Goal: Information Seeking & Learning: Learn about a topic

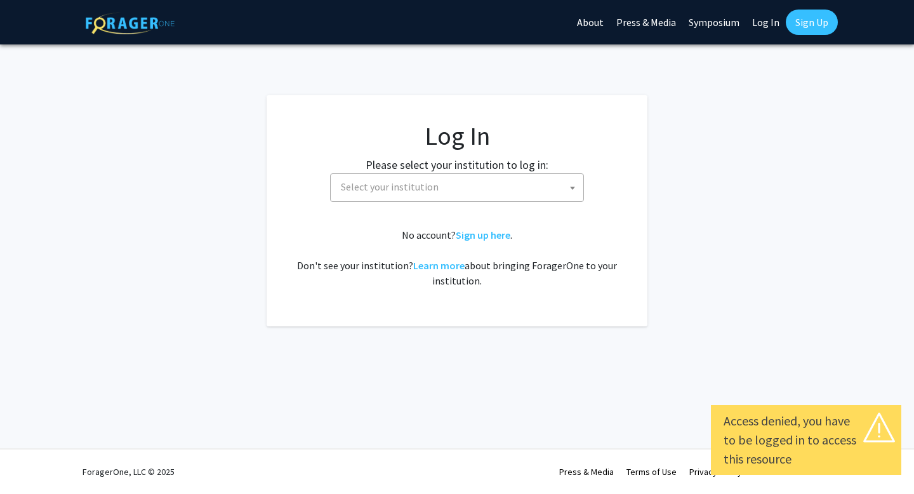
click at [474, 189] on span "Select your institution" at bounding box center [460, 187] width 248 height 26
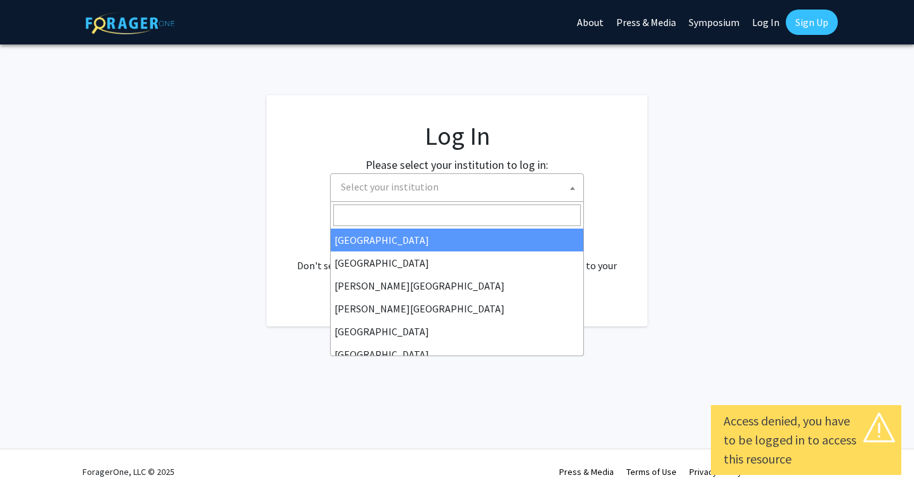
click at [766, 21] on link "Log In" at bounding box center [766, 22] width 40 height 44
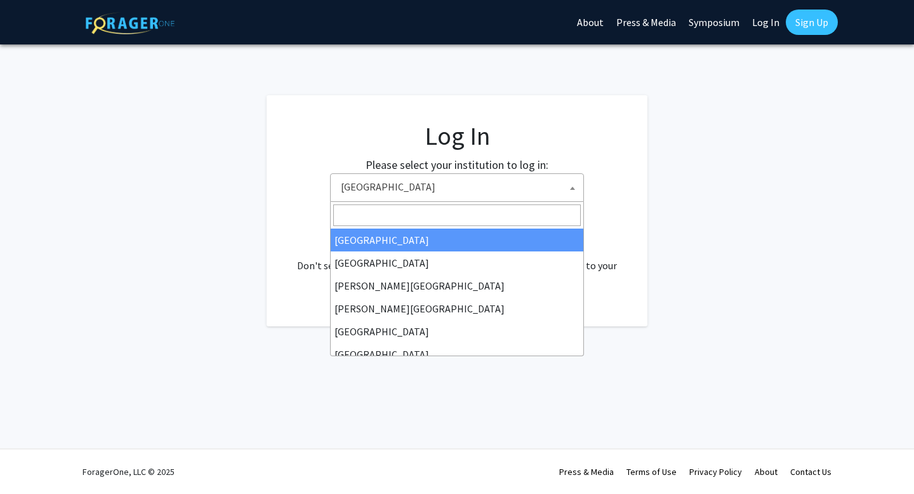
click at [534, 187] on span "Baylor University" at bounding box center [460, 187] width 248 height 26
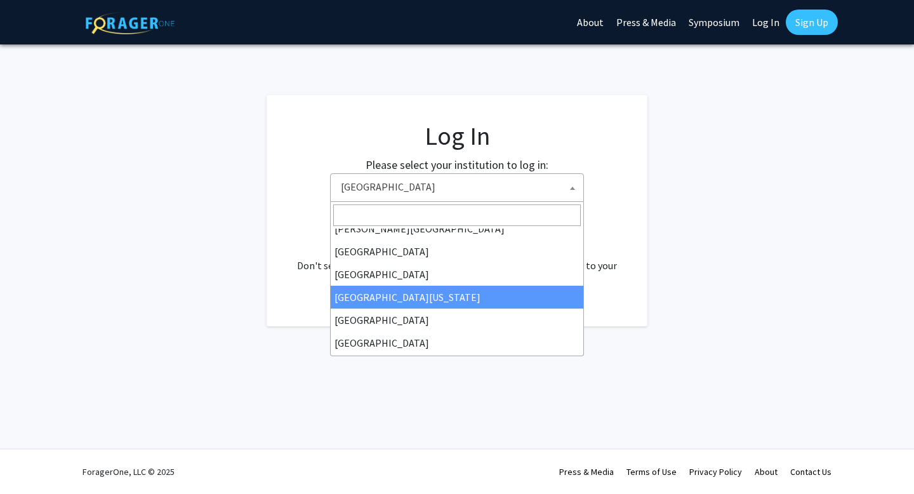
scroll to position [88, 0]
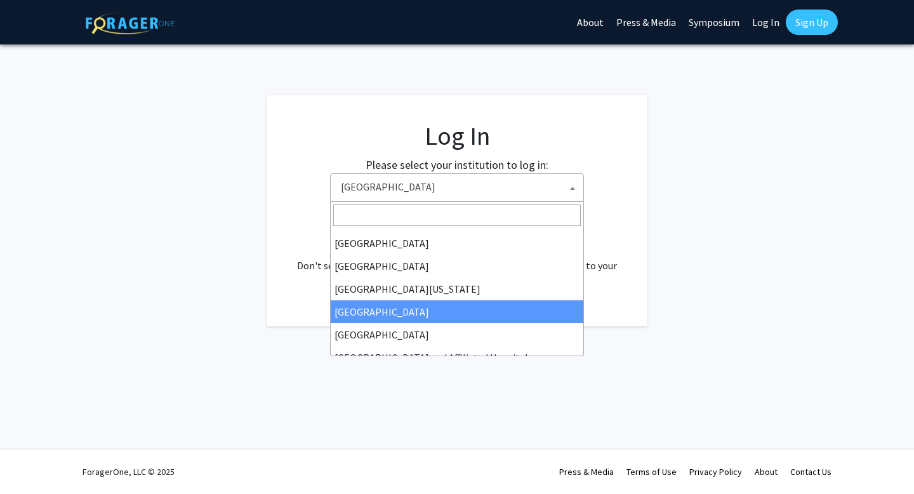
select select "12"
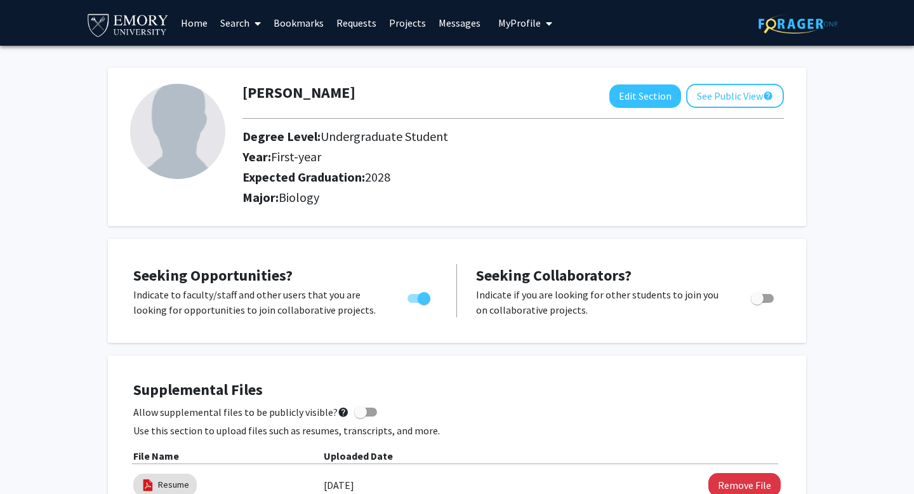
click at [255, 26] on icon at bounding box center [258, 23] width 6 height 10
click at [251, 56] on span "Faculty/Staff" at bounding box center [260, 58] width 93 height 25
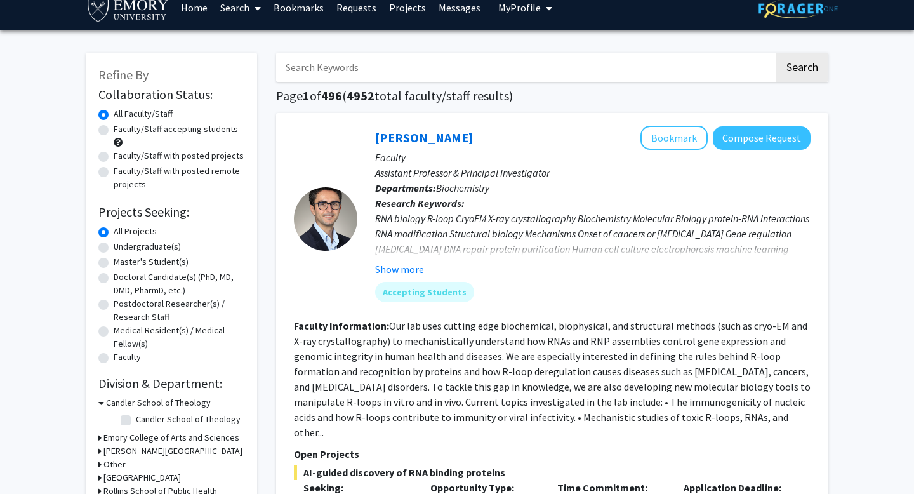
scroll to position [16, 0]
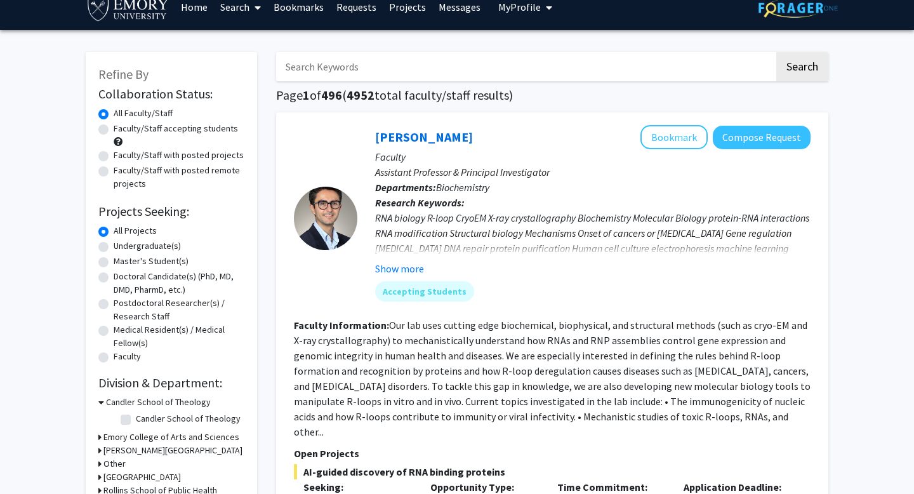
click at [149, 131] on label "Faculty/Staff accepting students" at bounding box center [176, 128] width 124 height 13
click at [122, 130] on input "Faculty/Staff accepting students" at bounding box center [118, 126] width 8 height 8
radio input "true"
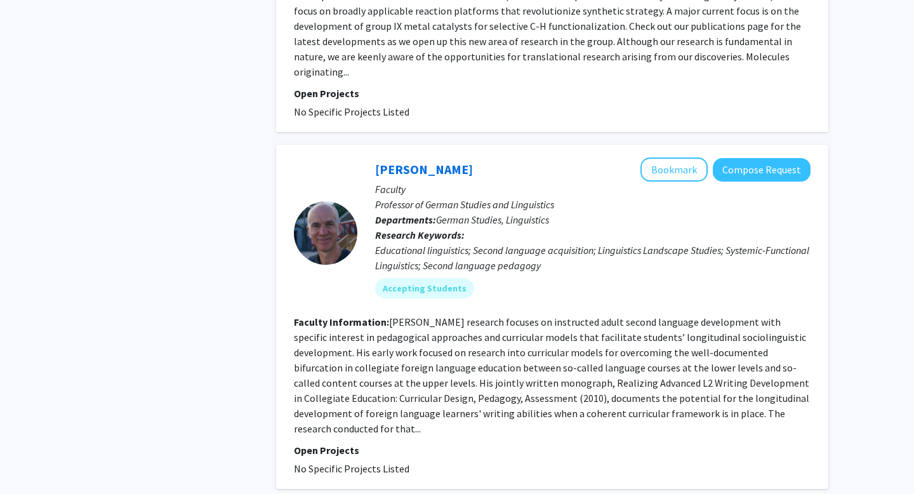
scroll to position [4145, 0]
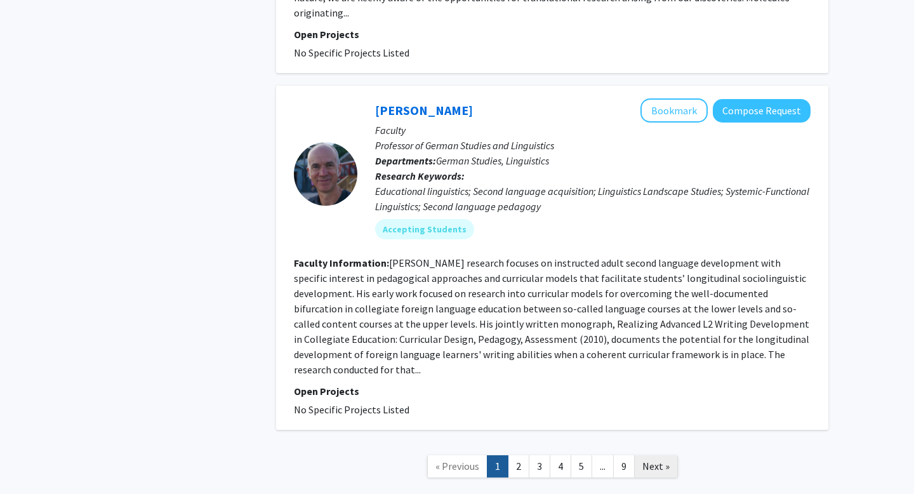
click at [652, 460] on span "Next »" at bounding box center [655, 466] width 27 height 13
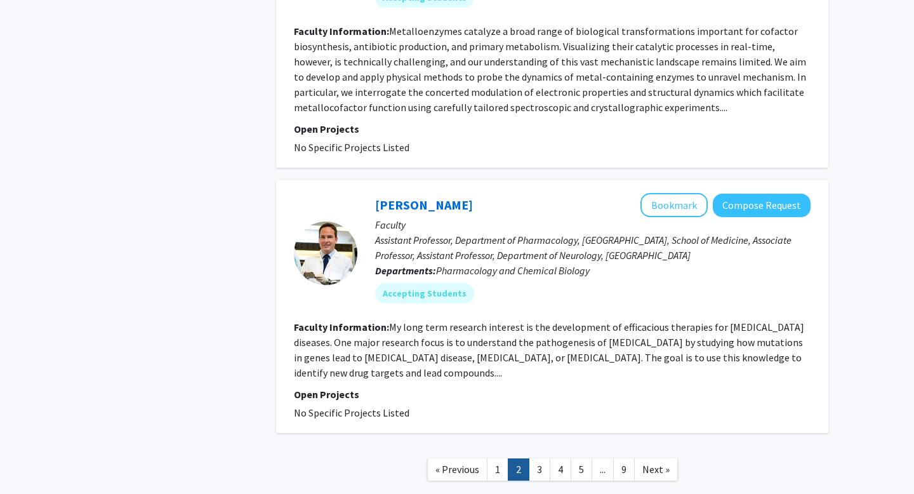
scroll to position [2766, 0]
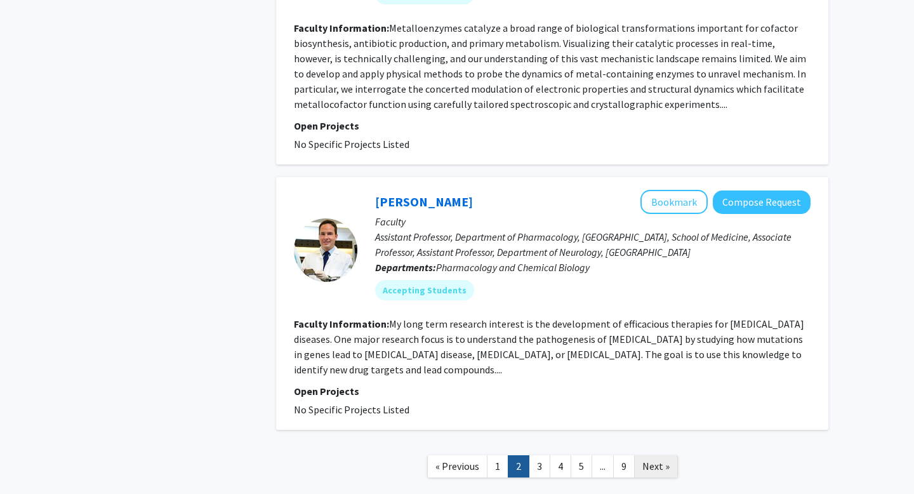
click at [653, 460] on span "Next »" at bounding box center [655, 466] width 27 height 13
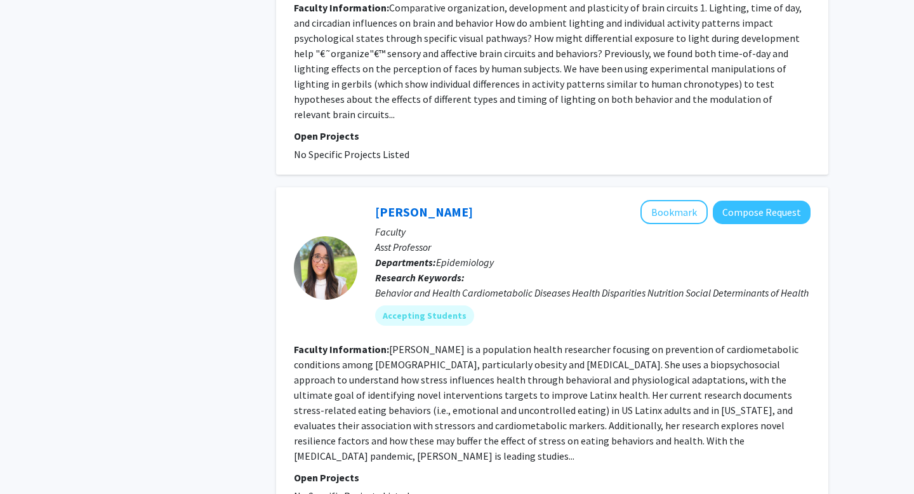
scroll to position [2870, 0]
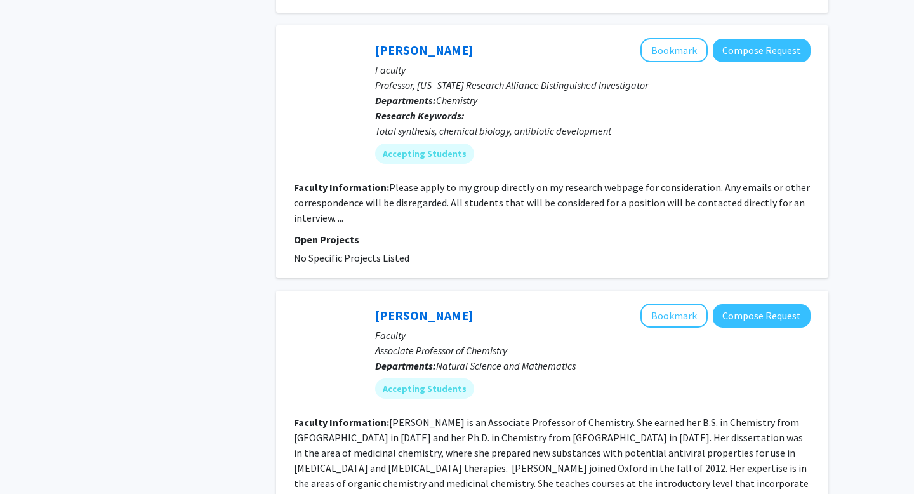
scroll to position [2979, 0]
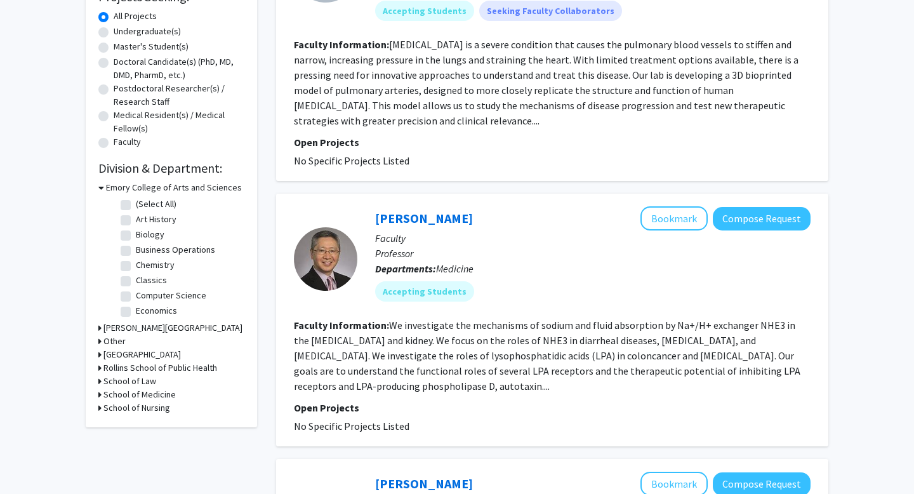
scroll to position [2870, 0]
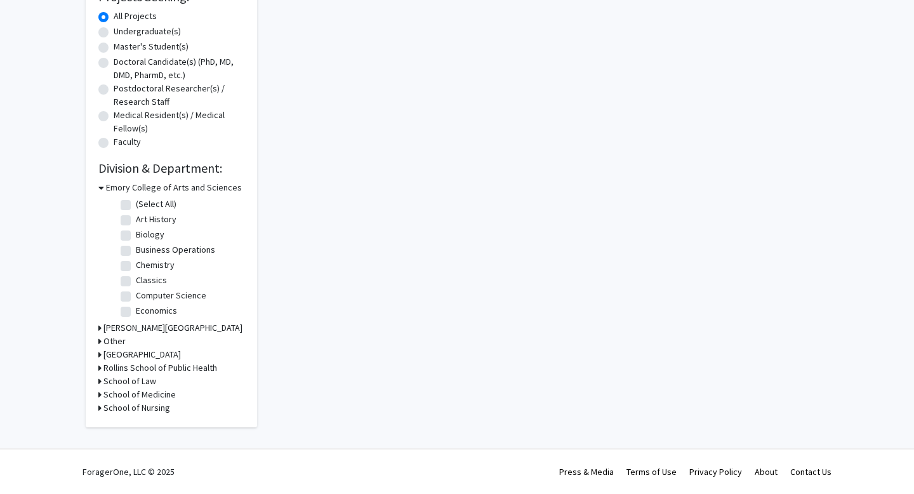
scroll to position [2766, 0]
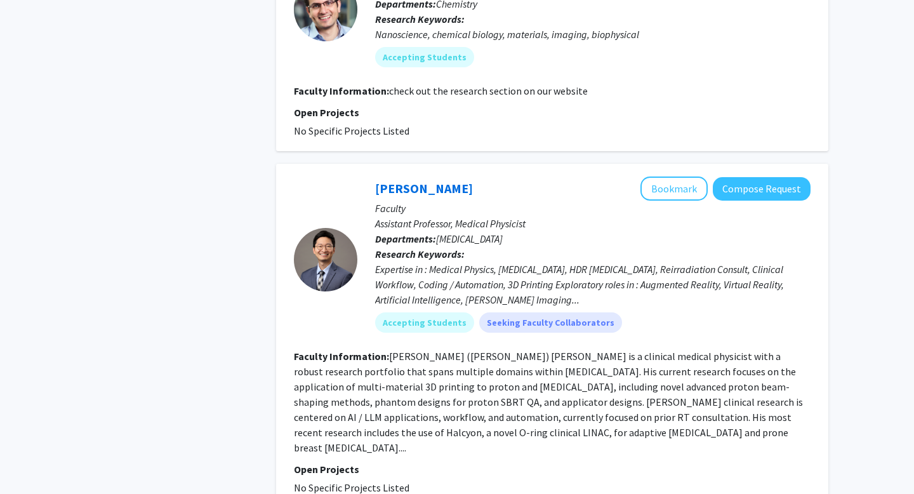
scroll to position [3153, 0]
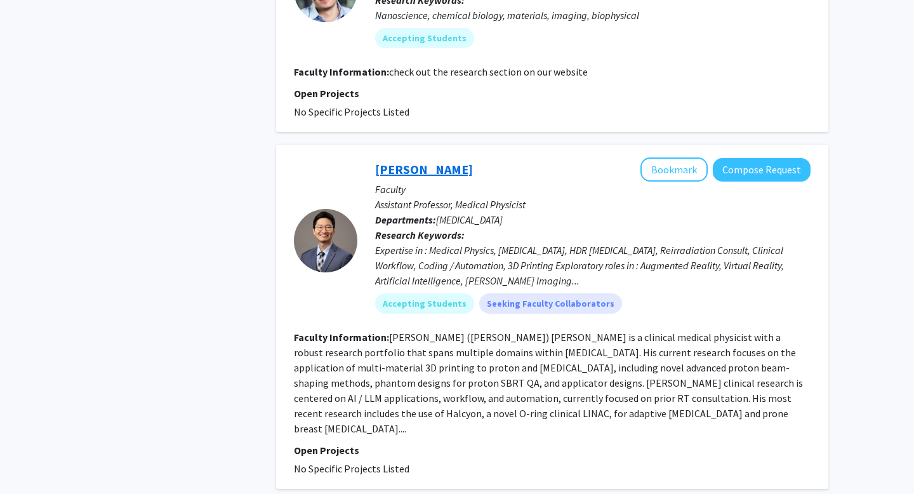
click at [408, 161] on link "[PERSON_NAME]" at bounding box center [424, 169] width 98 height 16
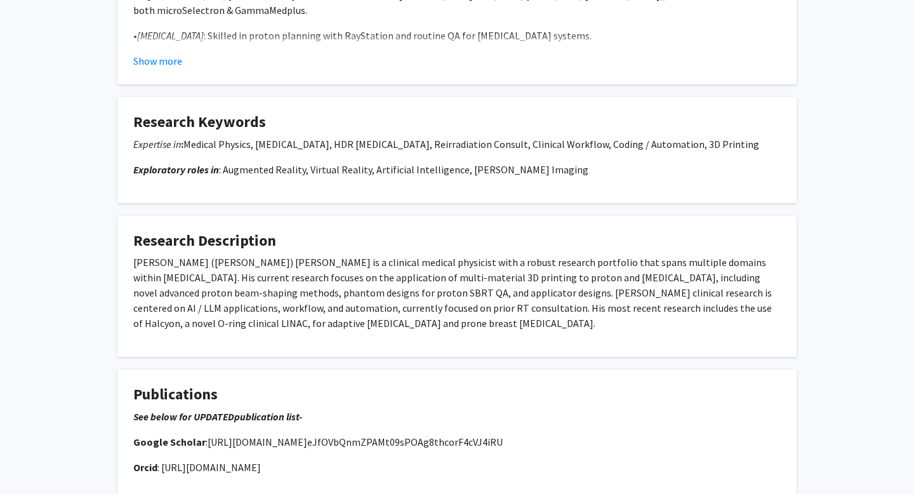
scroll to position [349, 0]
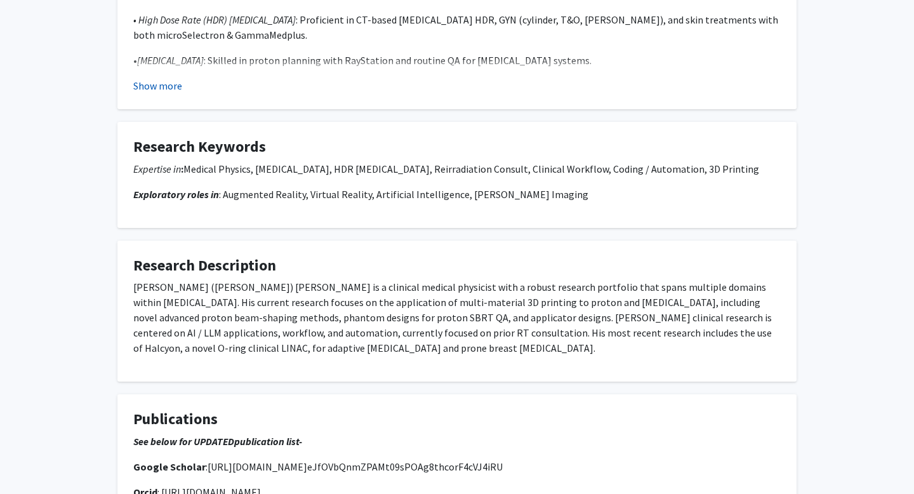
click at [156, 87] on button "Show more" at bounding box center [157, 85] width 49 height 15
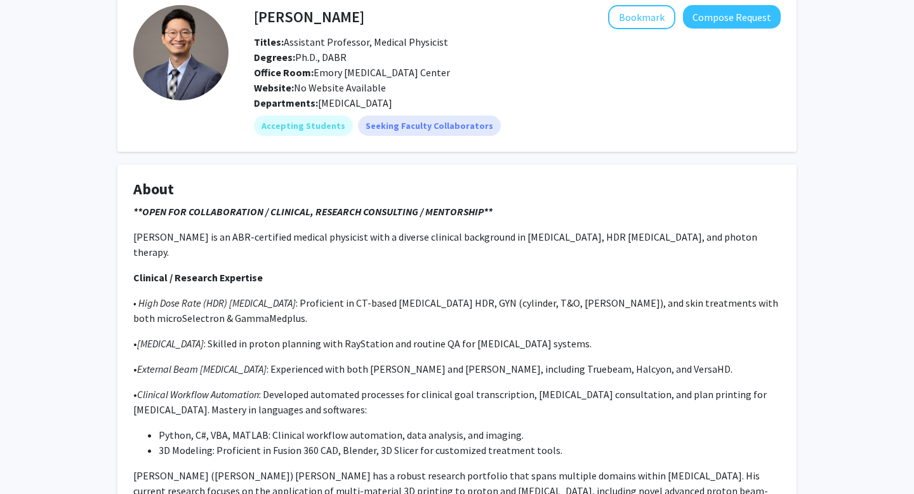
scroll to position [0, 0]
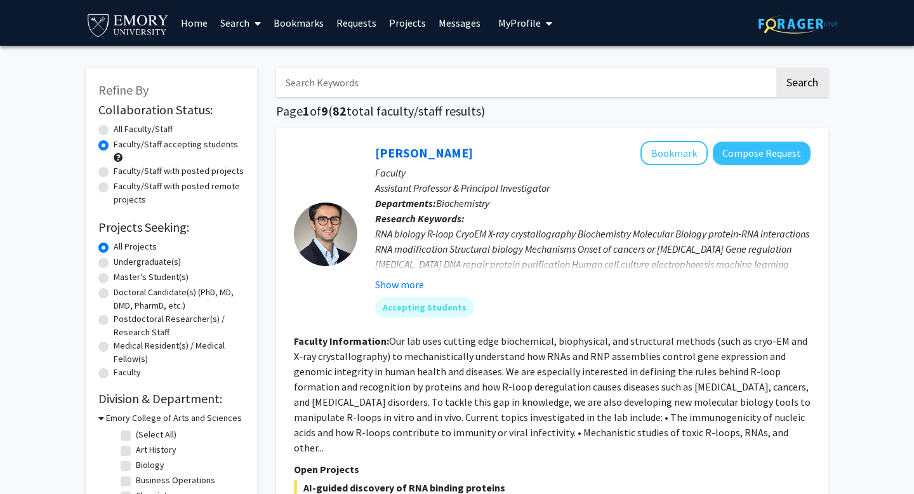
click at [114, 263] on label "Undergraduate(s)" at bounding box center [147, 261] width 67 height 13
click at [114, 263] on input "Undergraduate(s)" at bounding box center [118, 259] width 8 height 8
radio input "true"
click at [114, 251] on label "All Projects" at bounding box center [135, 246] width 43 height 13
click at [114, 248] on input "All Projects" at bounding box center [118, 244] width 8 height 8
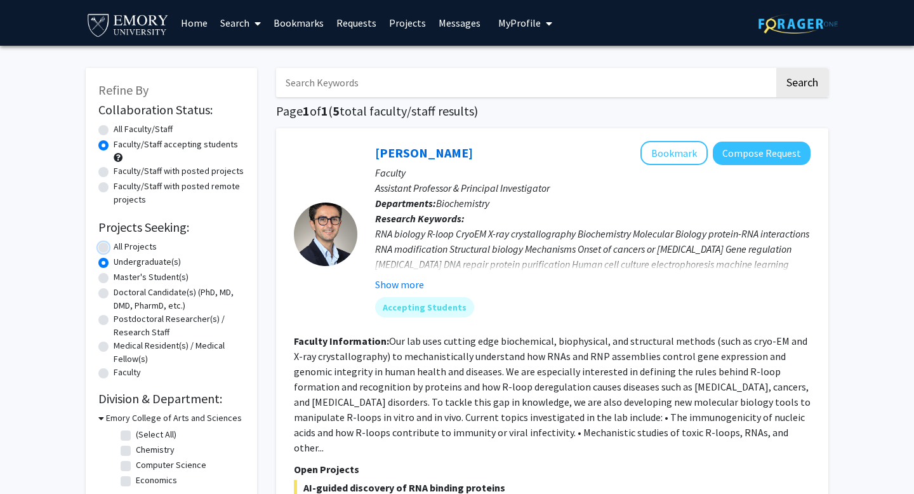
radio input "true"
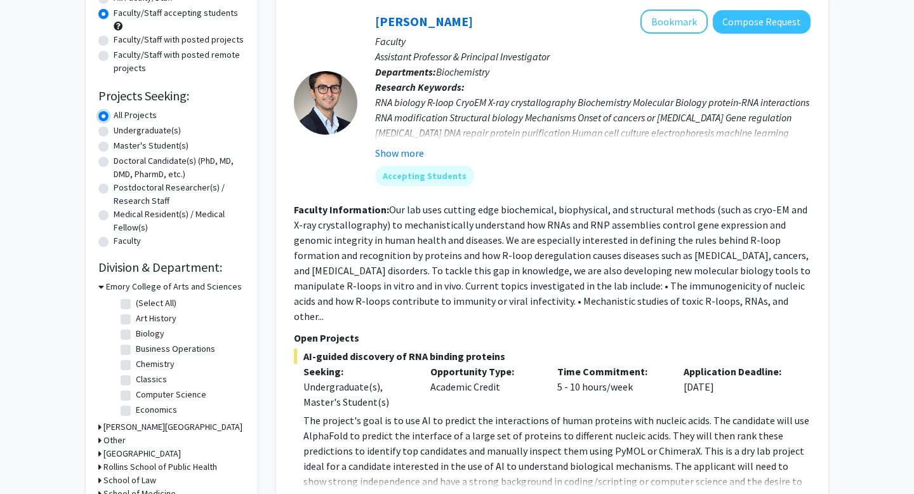
scroll to position [303, 0]
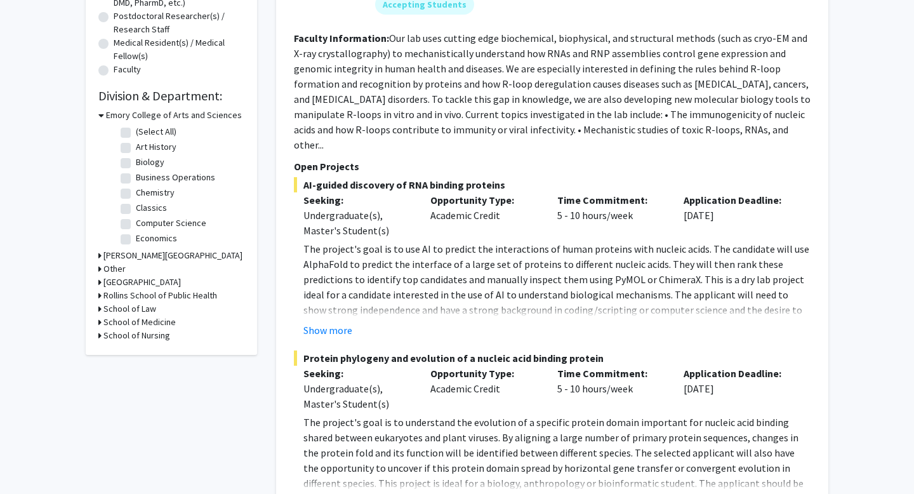
click at [136, 164] on label "Biology" at bounding box center [150, 162] width 29 height 13
click at [136, 164] on input "Biology" at bounding box center [140, 160] width 8 height 8
checkbox input "true"
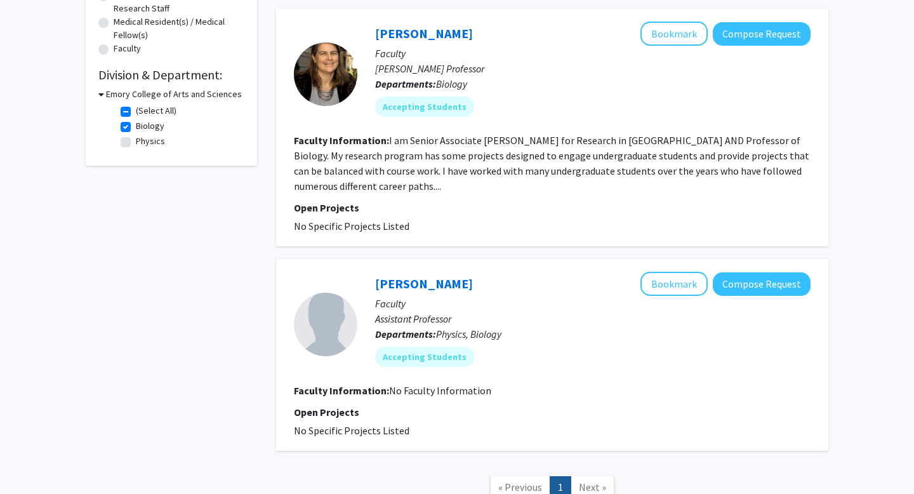
scroll to position [308, 0]
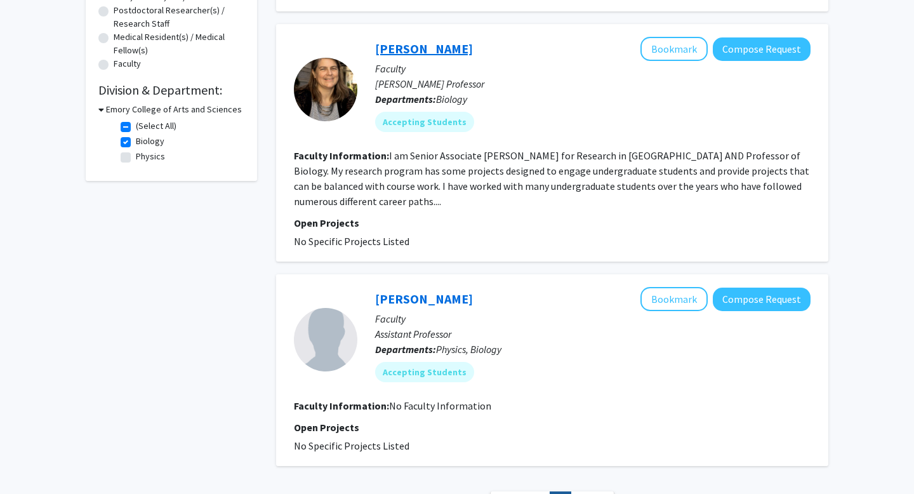
click at [438, 44] on link "[PERSON_NAME]" at bounding box center [424, 49] width 98 height 16
